Goal: Task Accomplishment & Management: Manage account settings

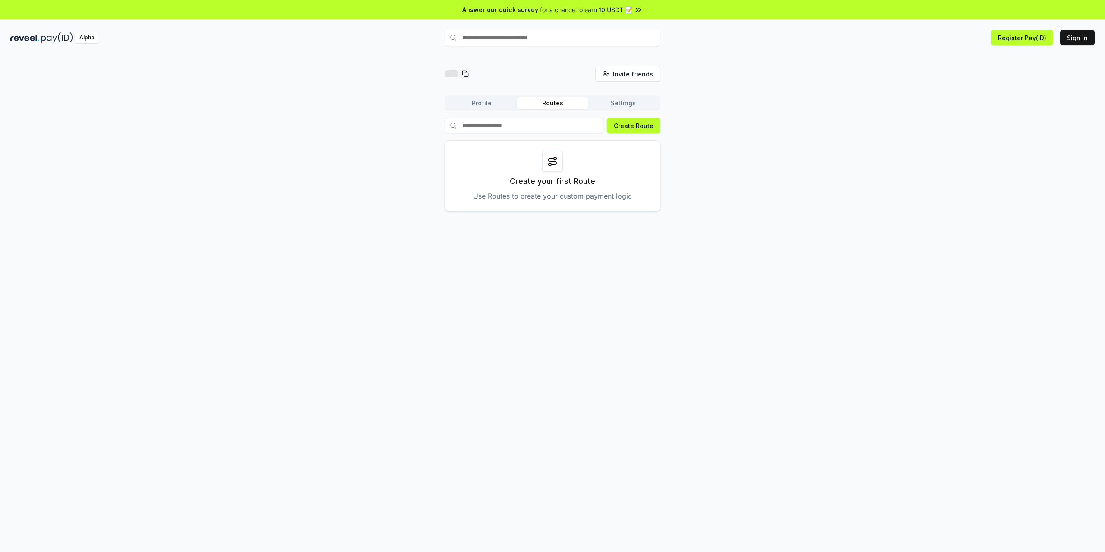
click at [829, 145] on div "Invite friends Invite Profile Routes Settings Create Route Create your first Ro…" at bounding box center [552, 139] width 1084 height 146
click at [550, 169] on div at bounding box center [552, 161] width 21 height 21
click at [793, 202] on div "Invite friends Invite Profile Routes Settings Create Route Create your first Ro…" at bounding box center [552, 139] width 1084 height 146
click at [533, 177] on p "Create your first Route" at bounding box center [552, 181] width 85 height 12
click at [652, 125] on button "Create Route" at bounding box center [634, 126] width 54 height 16
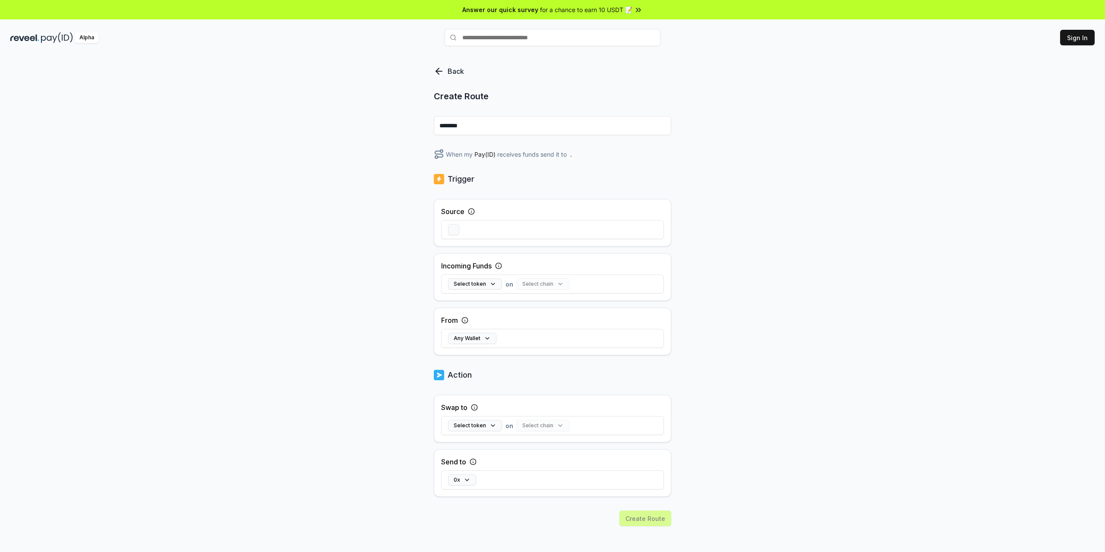
click at [747, 237] on div "Back Create Route ******** When my Pay(ID) receives funds send it to . Trigger …" at bounding box center [552, 313] width 1105 height 528
click at [439, 69] on icon at bounding box center [437, 71] width 3 height 6
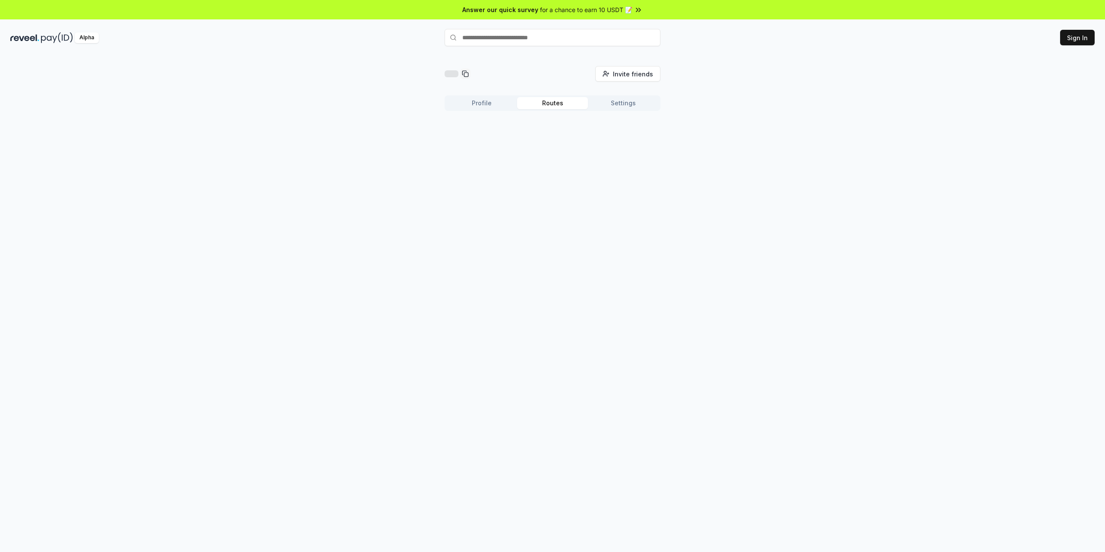
click at [473, 104] on button "Profile" at bounding box center [481, 103] width 71 height 12
click at [635, 108] on button "Settings" at bounding box center [623, 103] width 71 height 12
click at [565, 101] on button "Routes" at bounding box center [552, 103] width 71 height 12
click at [499, 105] on button "Profile" at bounding box center [481, 103] width 71 height 12
click at [780, 274] on div "Invite friends Invite Profile Routes Settings (ID) Get Paid Activity Make your …" at bounding box center [552, 313] width 1105 height 528
